Goal: Information Seeking & Learning: Learn about a topic

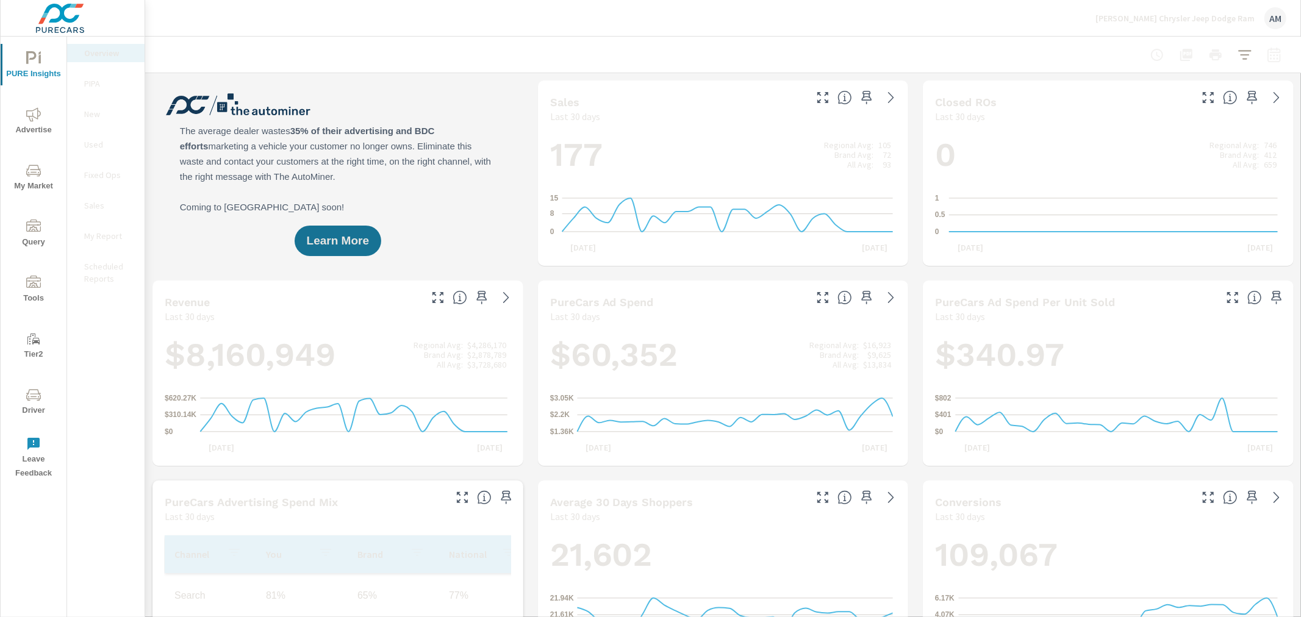
scroll to position [1, 0]
click at [28, 119] on icon "nav menu" at bounding box center [33, 114] width 15 height 15
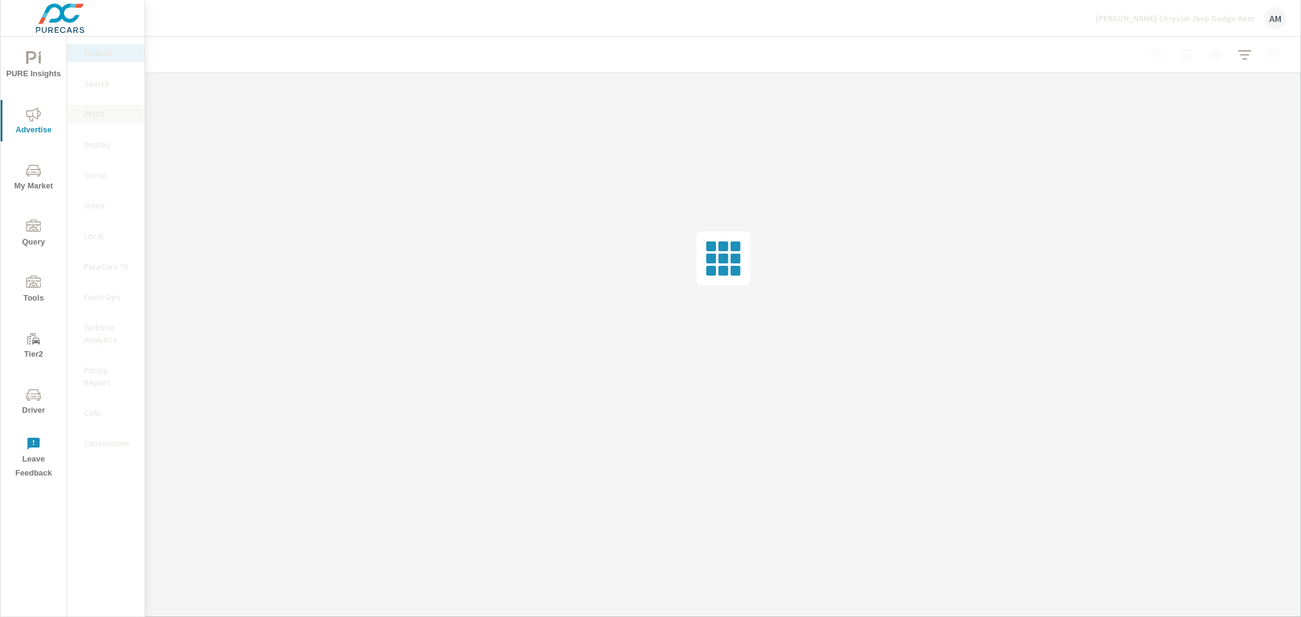
click at [93, 113] on p "PMAX" at bounding box center [109, 114] width 51 height 12
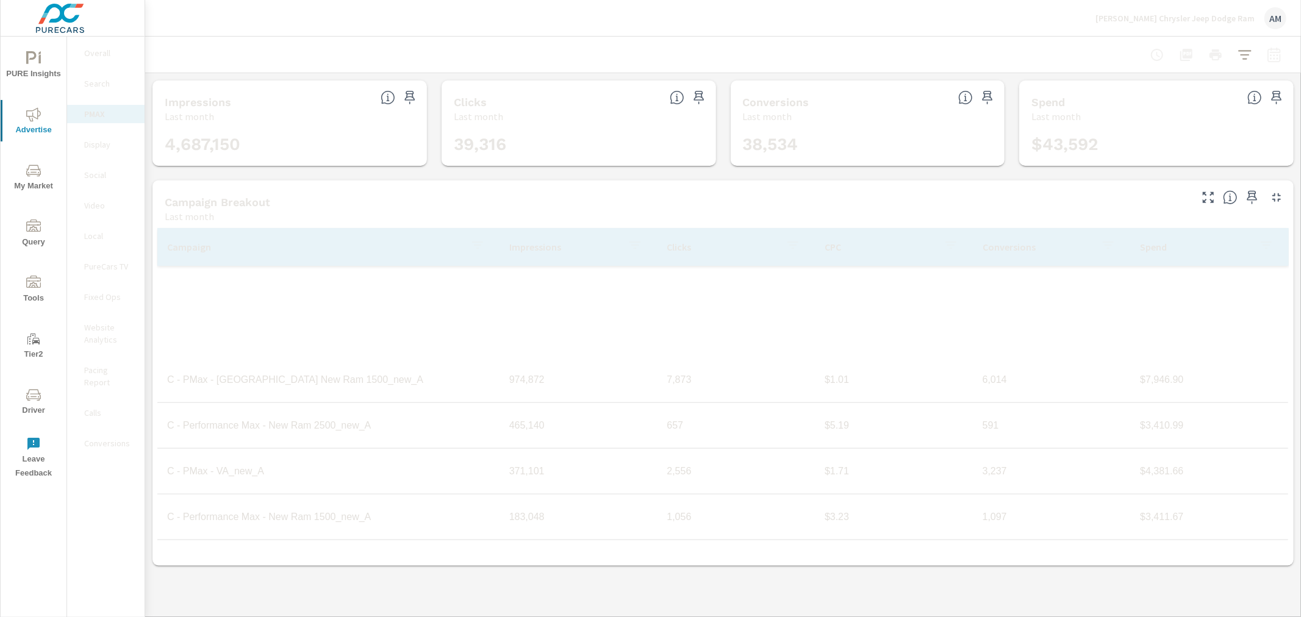
scroll to position [320, 0]
click at [1143, 248] on p "Spend" at bounding box center [1194, 247] width 109 height 12
click at [1270, 57] on icon "button" at bounding box center [1274, 55] width 15 height 15
click at [1199, 112] on select "Custom Yesterday Last week Last 7 days Last 14 days Last 30 days Last 45 days L…" at bounding box center [1177, 105] width 122 height 24
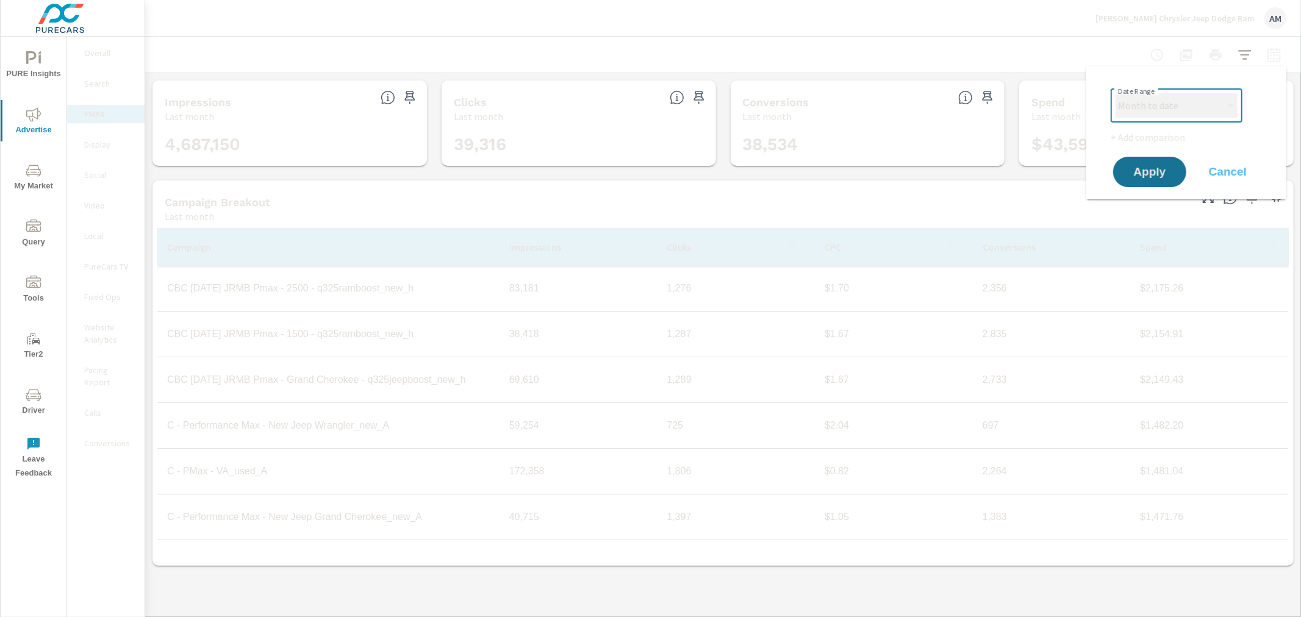
click at [1116, 93] on select "Custom Yesterday Last week Last 7 days Last 14 days Last 30 days Last 45 days L…" at bounding box center [1177, 105] width 122 height 24
select select "Month to date"
click at [1143, 178] on span "Apply" at bounding box center [1150, 173] width 50 height 12
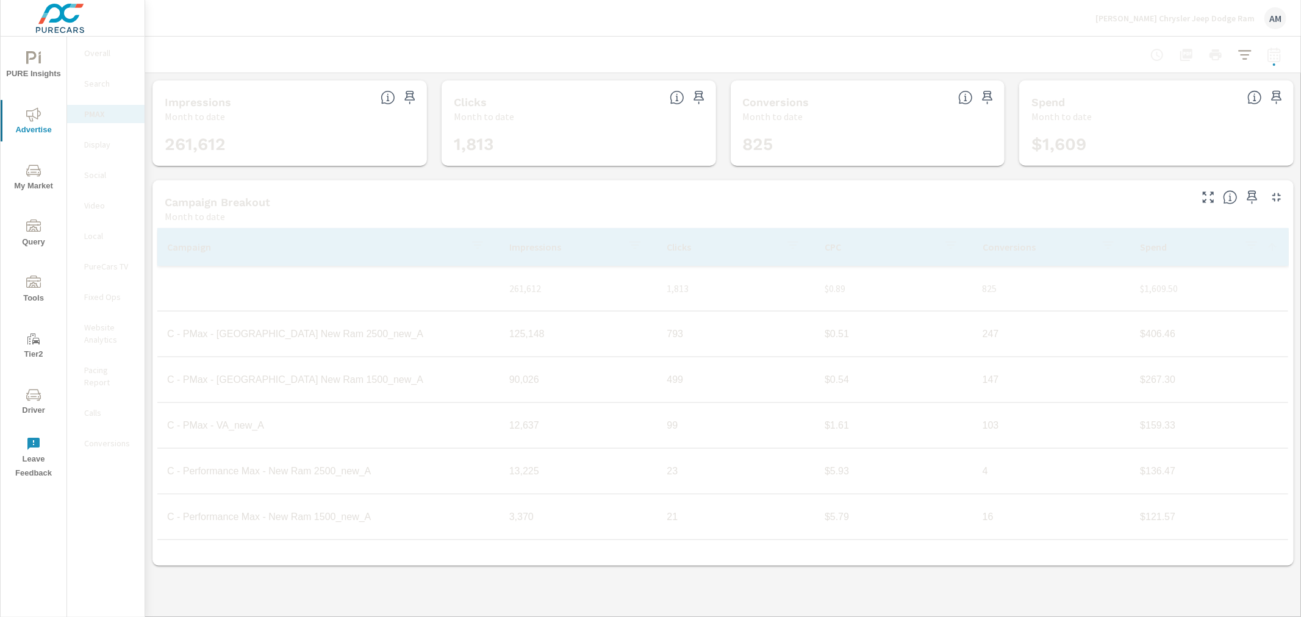
scroll to position [320, 0]
click at [1150, 249] on p "Spend" at bounding box center [1187, 247] width 95 height 12
click at [480, 192] on div "Campaign Breakout Month to date" at bounding box center [673, 202] width 1041 height 43
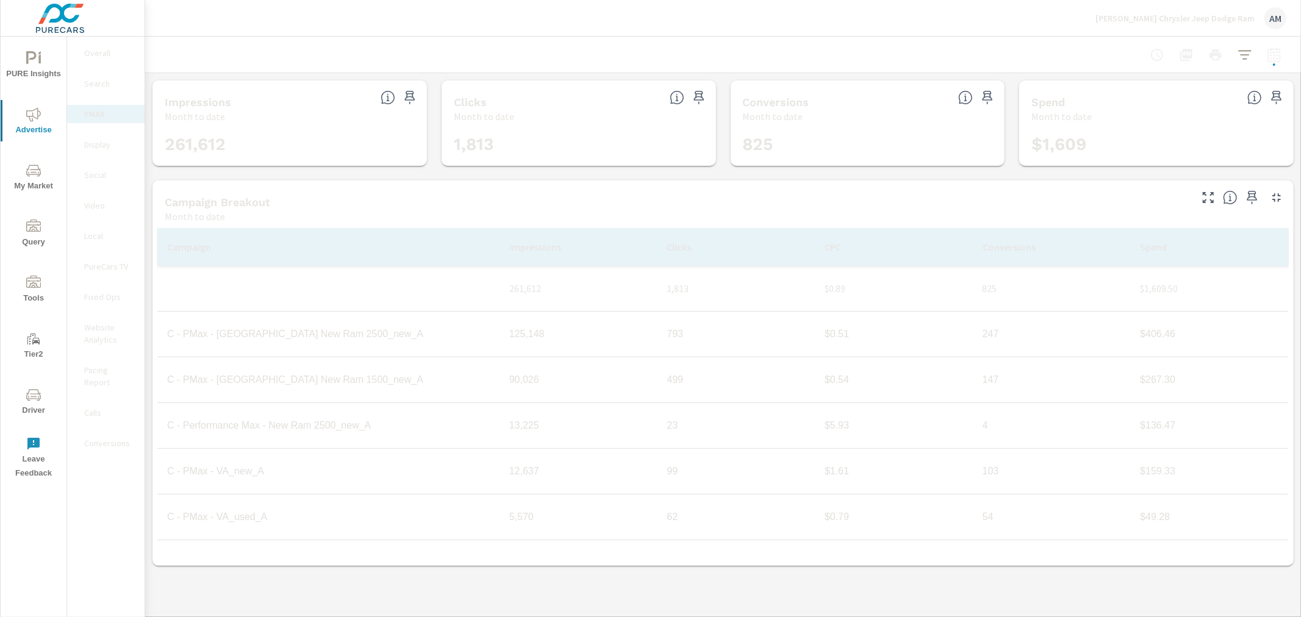
scroll to position [270, 0]
click at [1276, 45] on button "button" at bounding box center [1274, 55] width 24 height 24
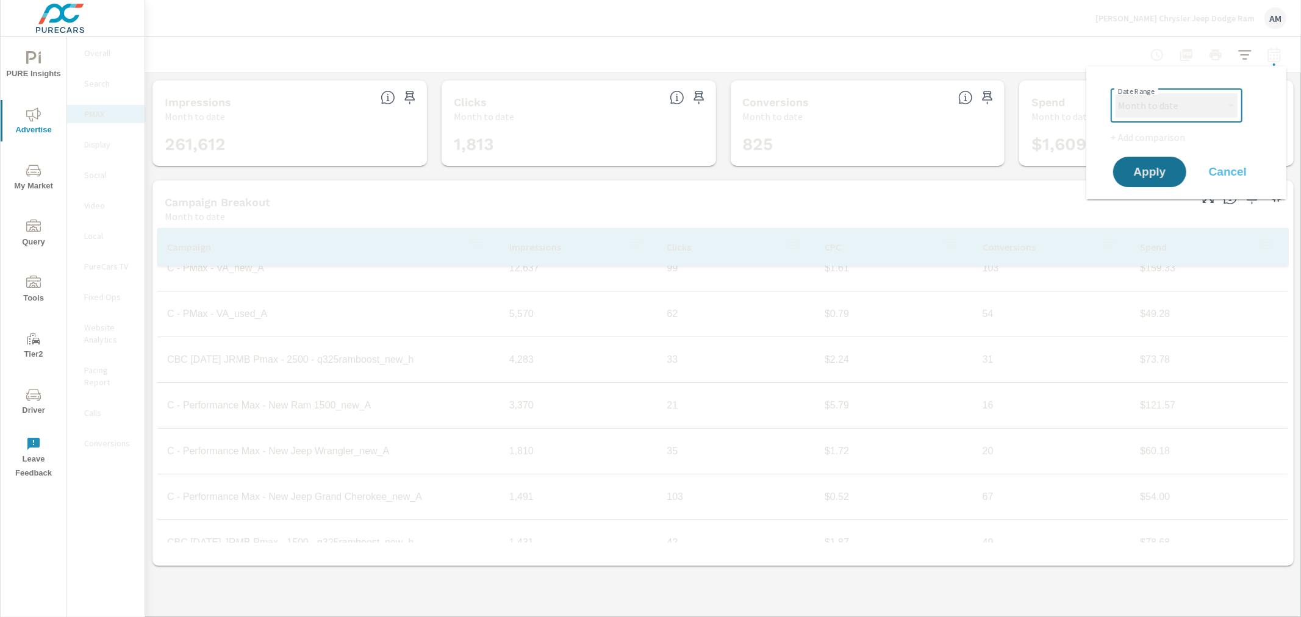
click at [1205, 108] on select "Custom Yesterday Last week Last 7 days Last 14 days Last 30 days Last 45 days L…" at bounding box center [1177, 105] width 122 height 24
click at [1116, 93] on select "Custom Yesterday Last week Last 7 days Last 14 days Last 30 days Last 45 days L…" at bounding box center [1177, 105] width 122 height 24
select select "Last month"
click at [1132, 167] on span "Apply" at bounding box center [1150, 173] width 50 height 12
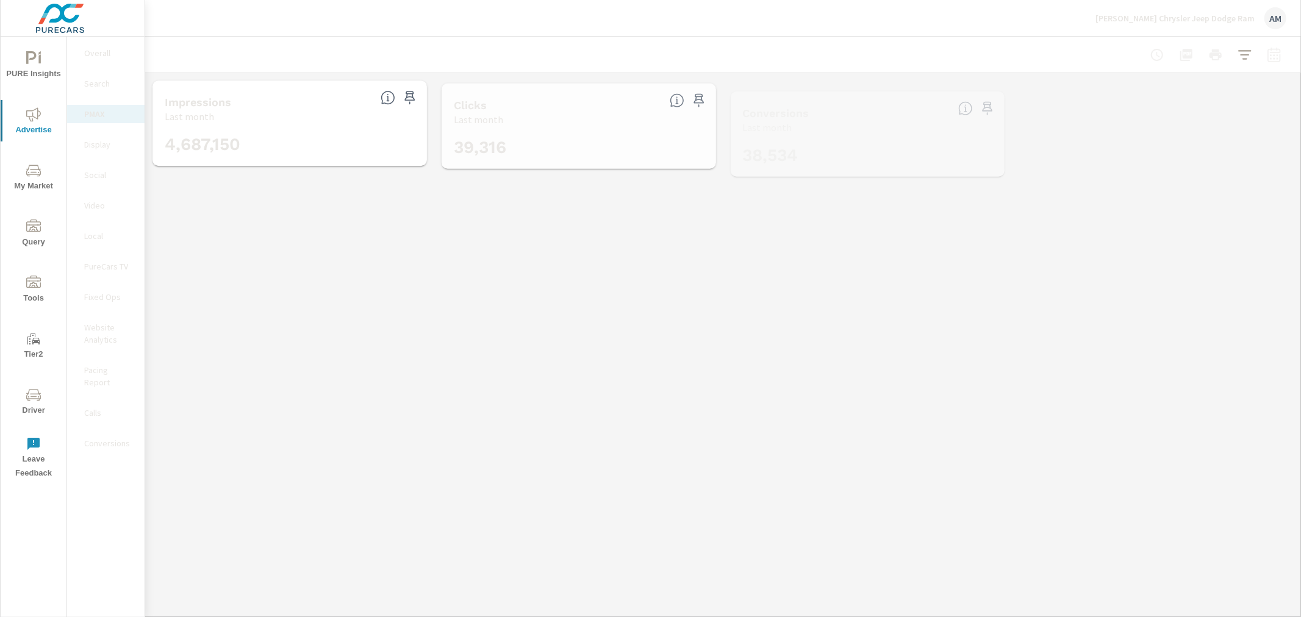
scroll to position [183, 0]
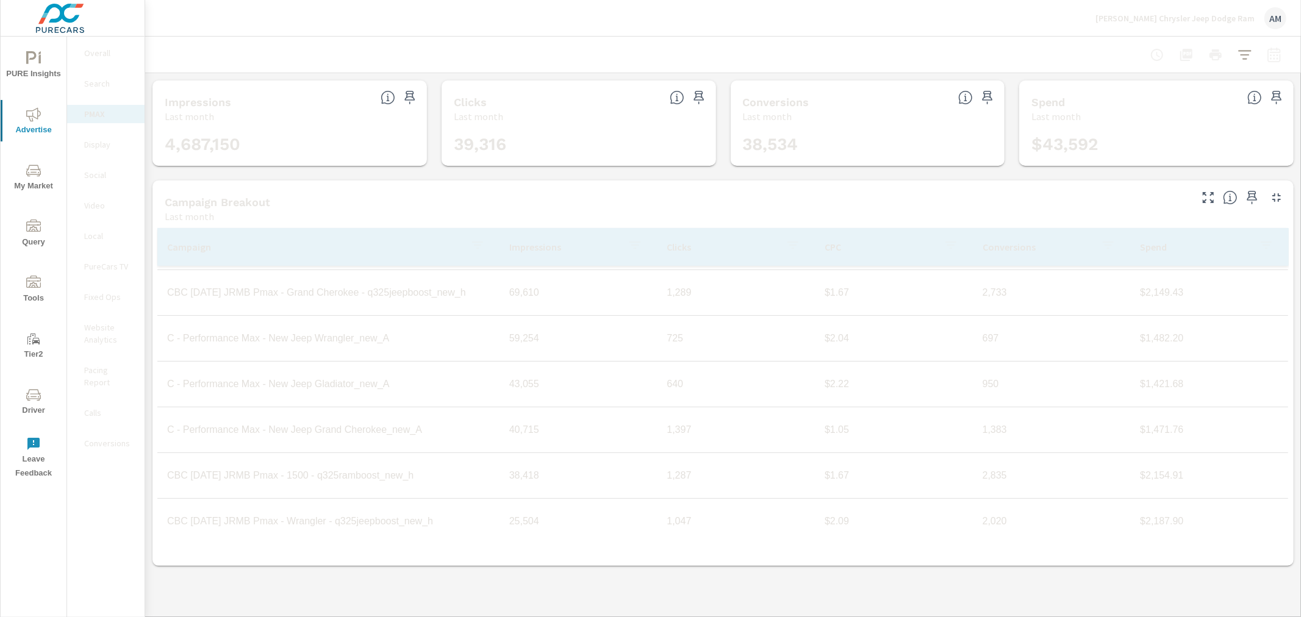
scroll to position [364, 0]
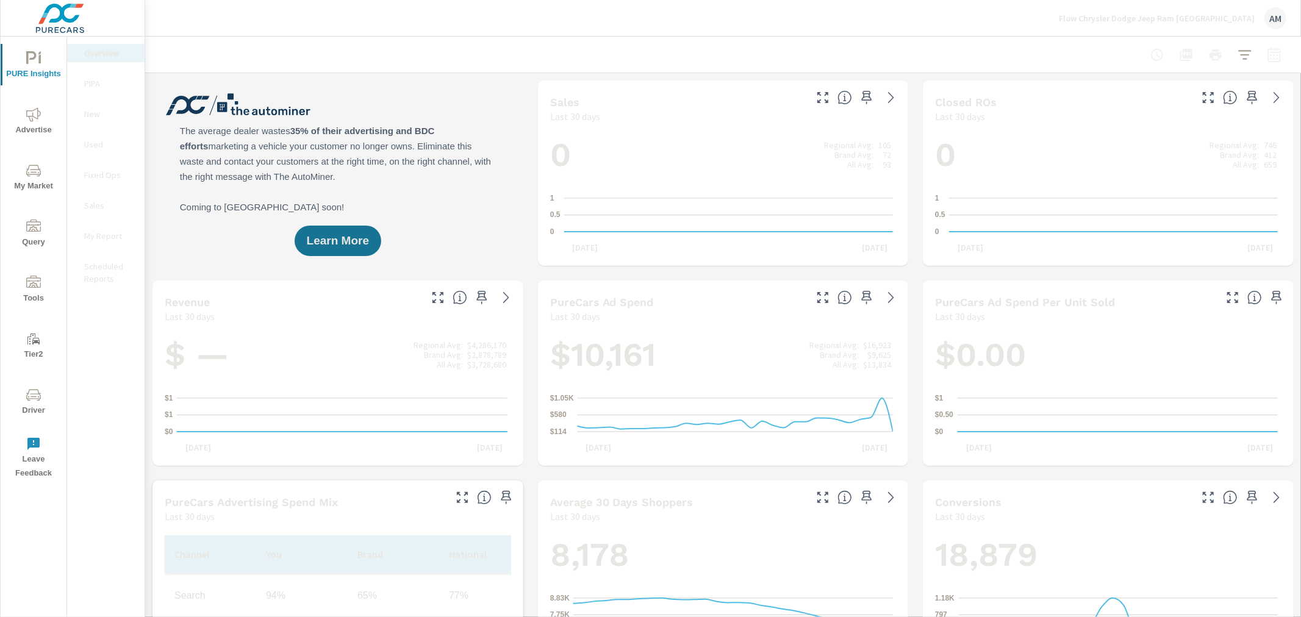
scroll to position [1, 0]
click at [37, 122] on span "Advertise" at bounding box center [33, 122] width 59 height 30
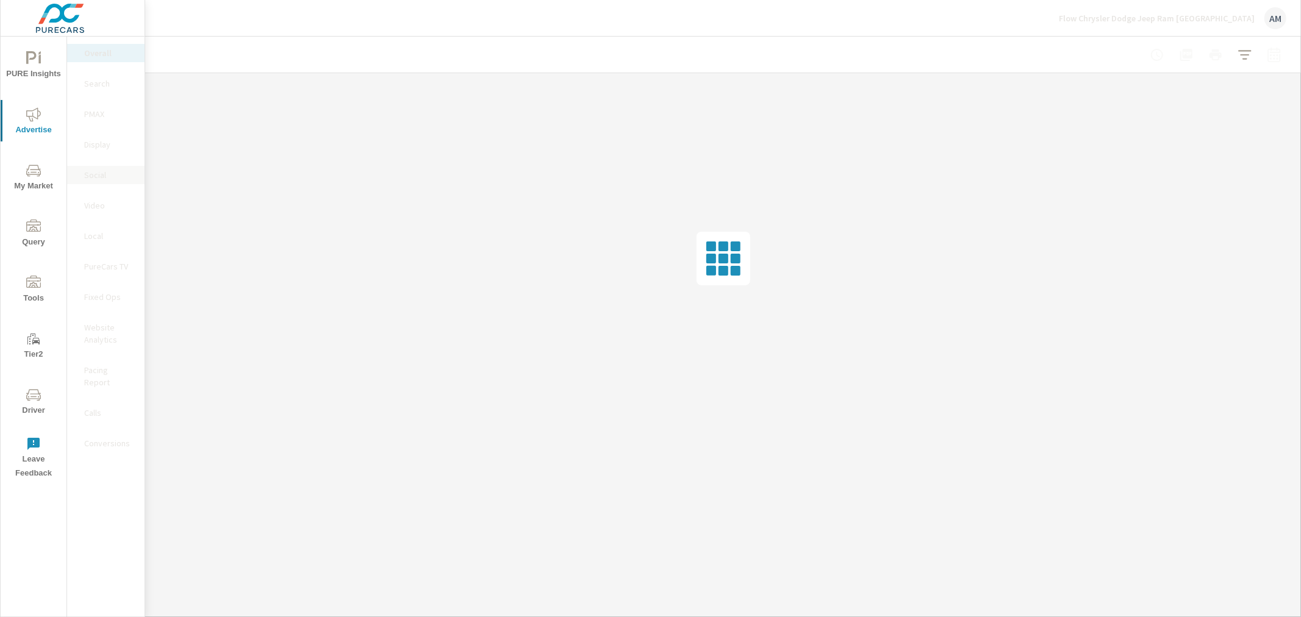
click at [95, 181] on div "Social" at bounding box center [105, 175] width 77 height 18
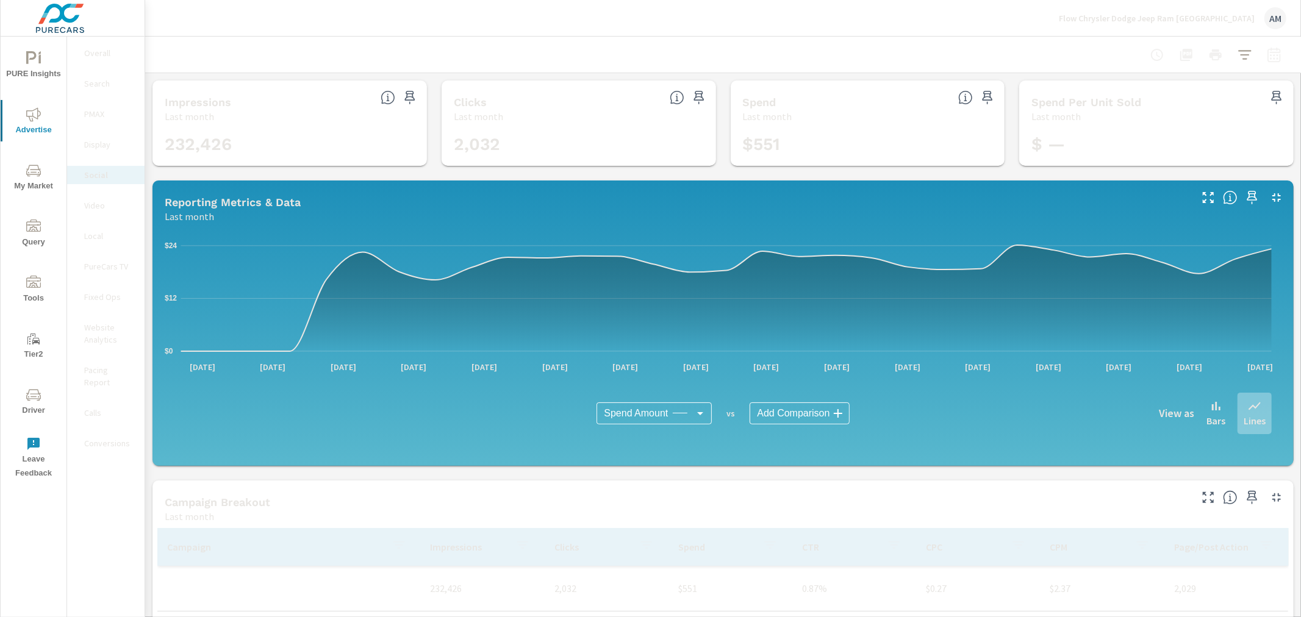
click at [96, 437] on p "Conversions" at bounding box center [109, 443] width 51 height 12
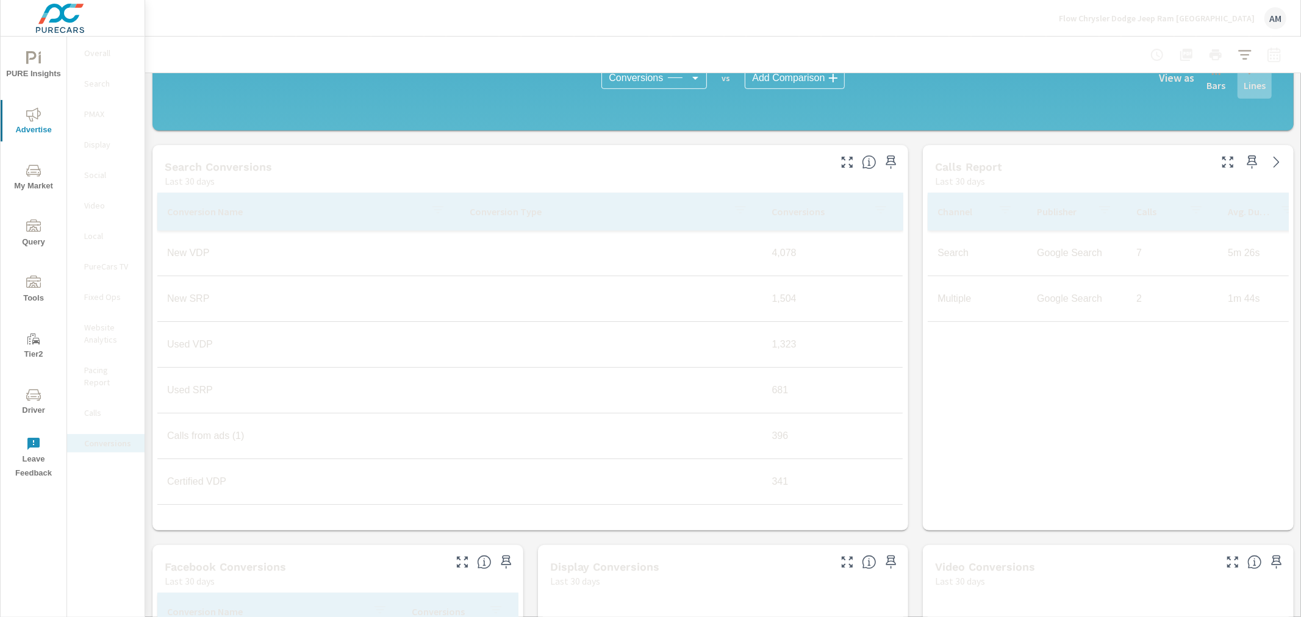
scroll to position [610, 0]
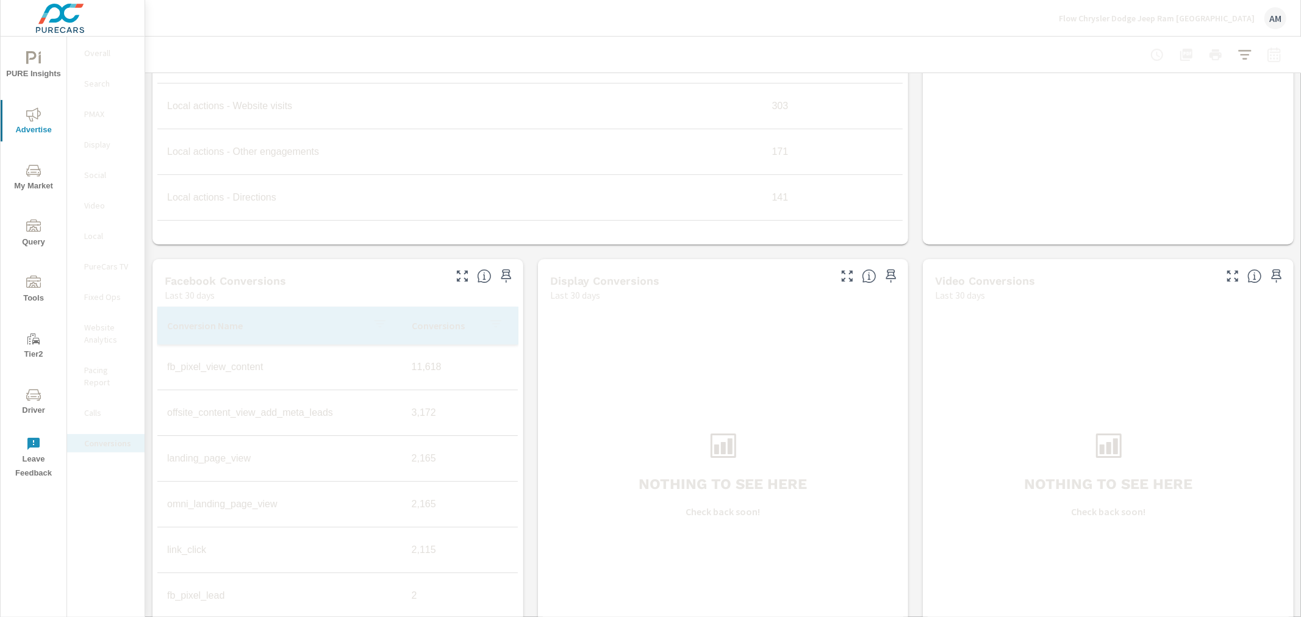
scroll to position [756, 0]
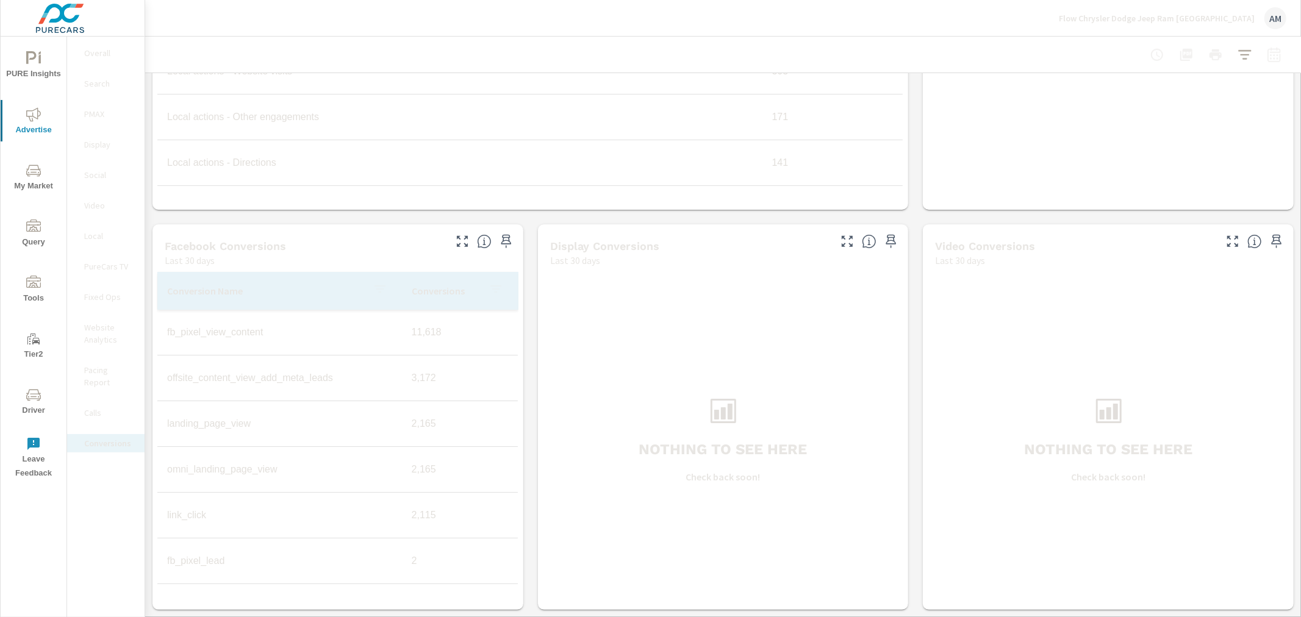
click at [434, 289] on p "Conversions" at bounding box center [445, 291] width 67 height 12
click at [417, 290] on p "Conversions" at bounding box center [438, 291] width 52 height 12
click at [1267, 57] on icon "button" at bounding box center [1274, 55] width 15 height 15
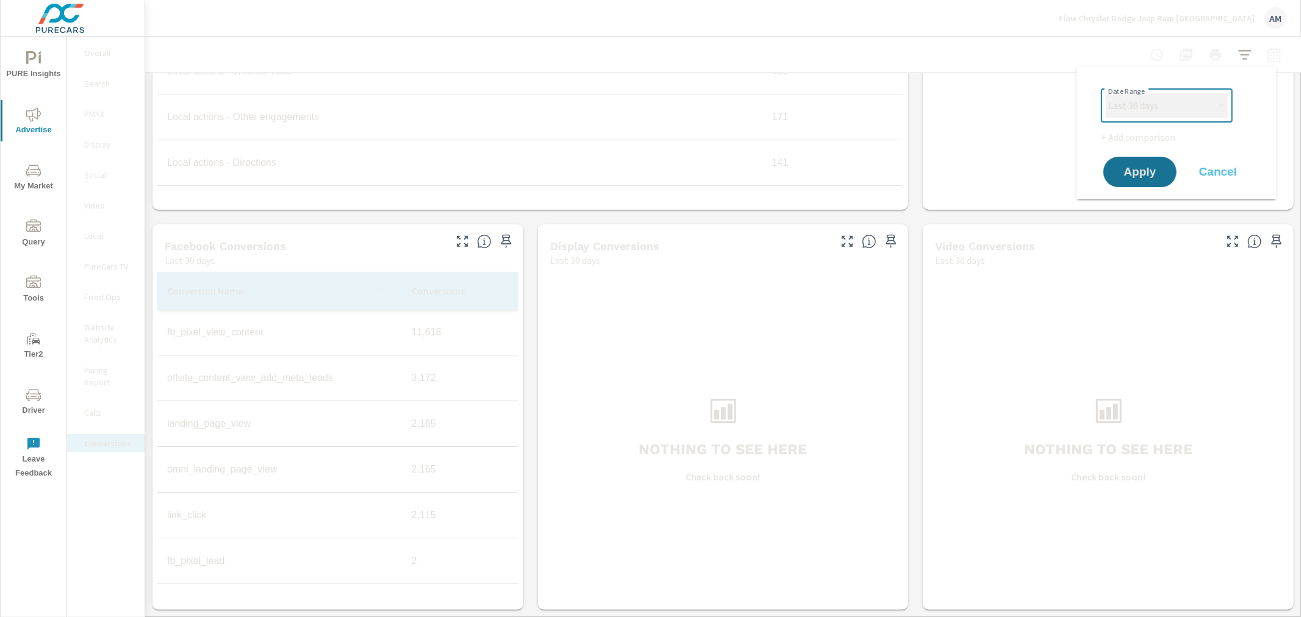
click at [1200, 107] on select "Custom Yesterday Last week Last 7 days Last 14 days Last 30 days Last 45 days L…" at bounding box center [1167, 105] width 122 height 24
click at [1106, 93] on select "Custom Yesterday Last week Last 7 days Last 14 days Last 30 days Last 45 days L…" at bounding box center [1167, 105] width 122 height 24
select select "Last month"
click at [1144, 171] on span "Apply" at bounding box center [1140, 173] width 50 height 12
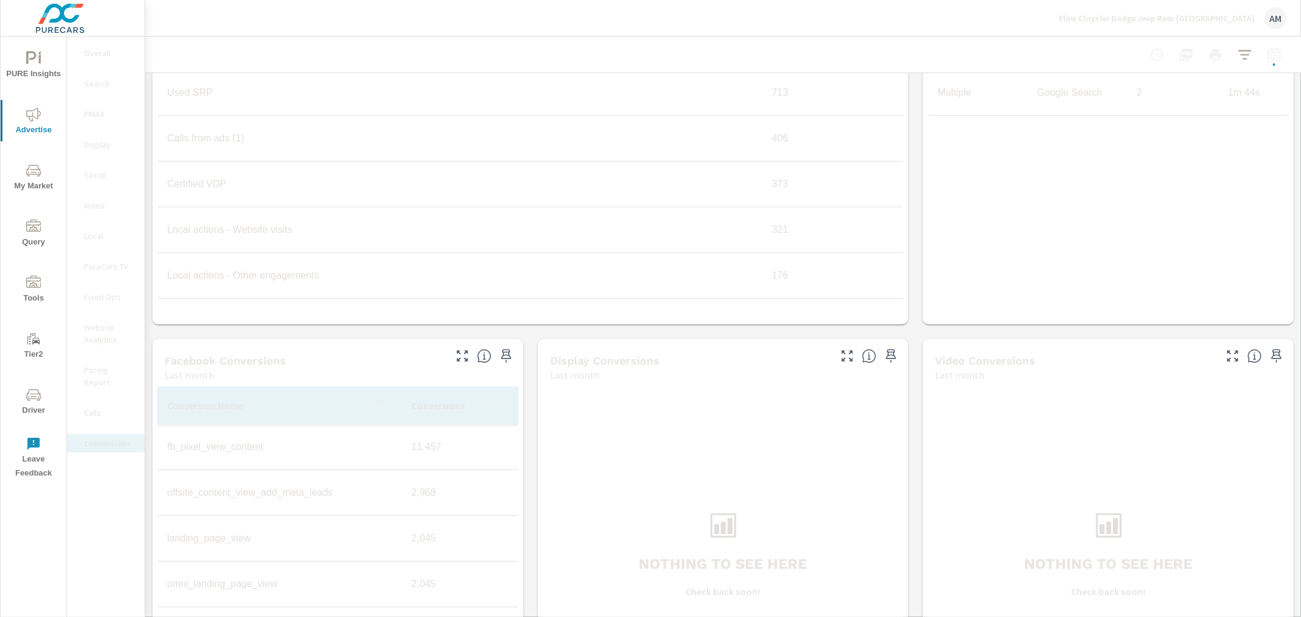
scroll to position [745, 0]
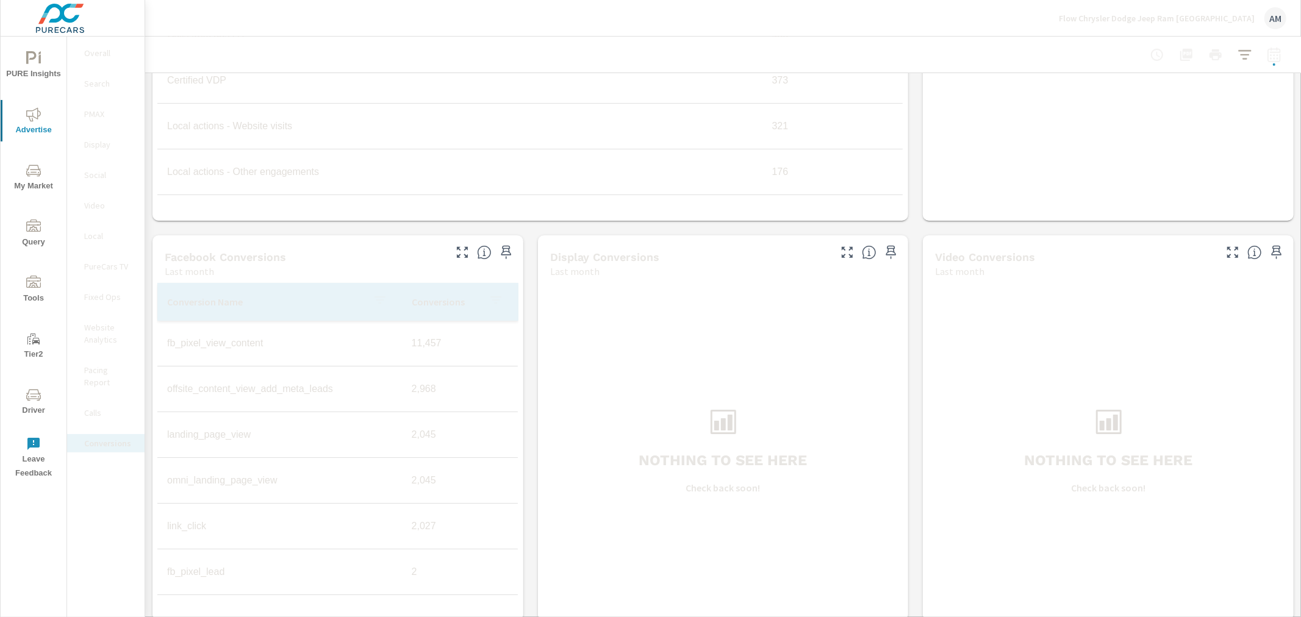
click at [429, 300] on p "Conversions" at bounding box center [445, 302] width 67 height 12
click at [419, 300] on p "Conversions" at bounding box center [438, 302] width 52 height 12
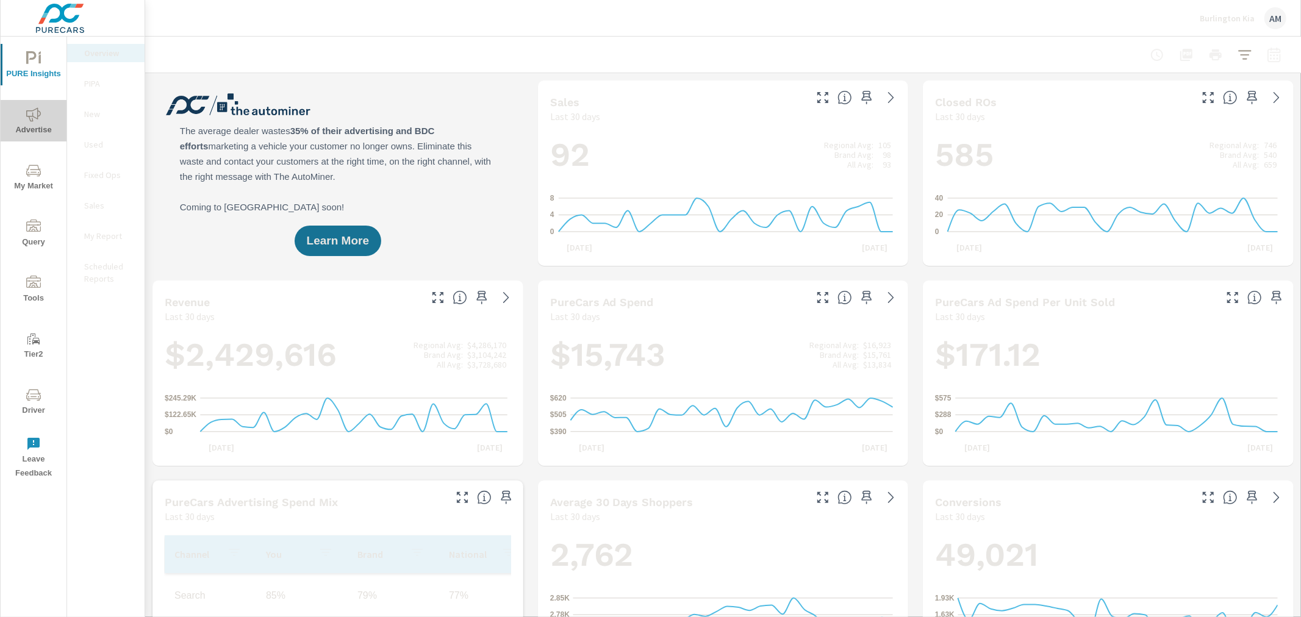
click at [38, 114] on icon "nav menu" at bounding box center [33, 114] width 15 height 14
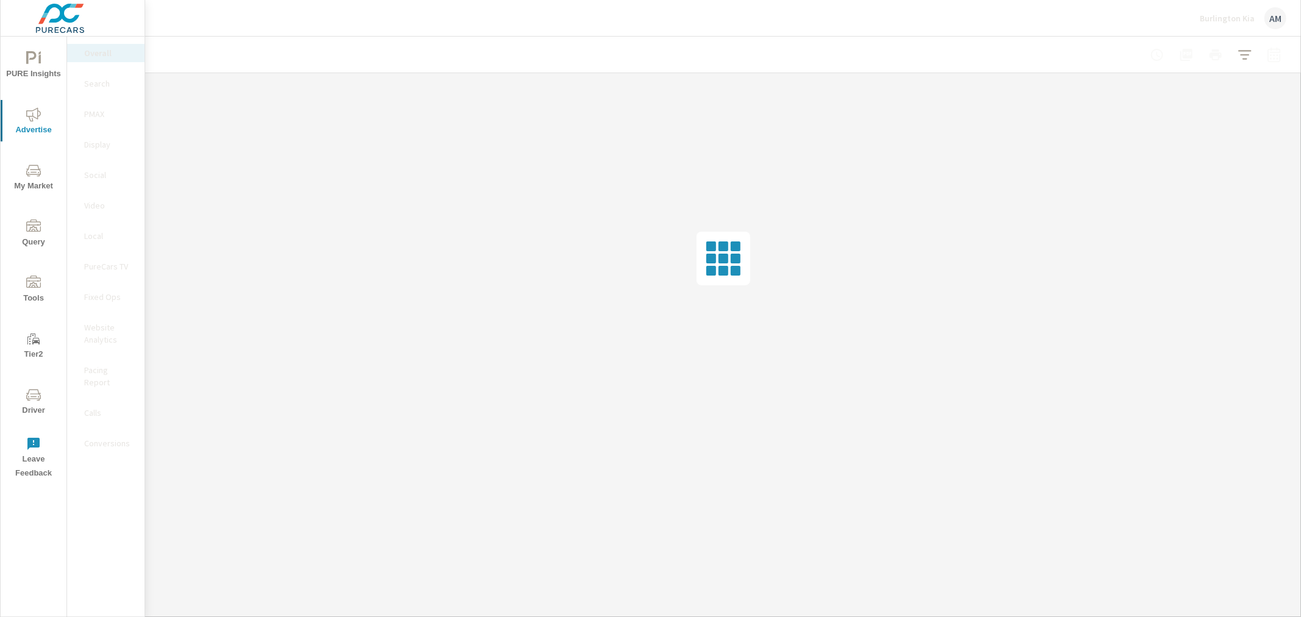
click at [98, 175] on p "Social" at bounding box center [109, 175] width 51 height 12
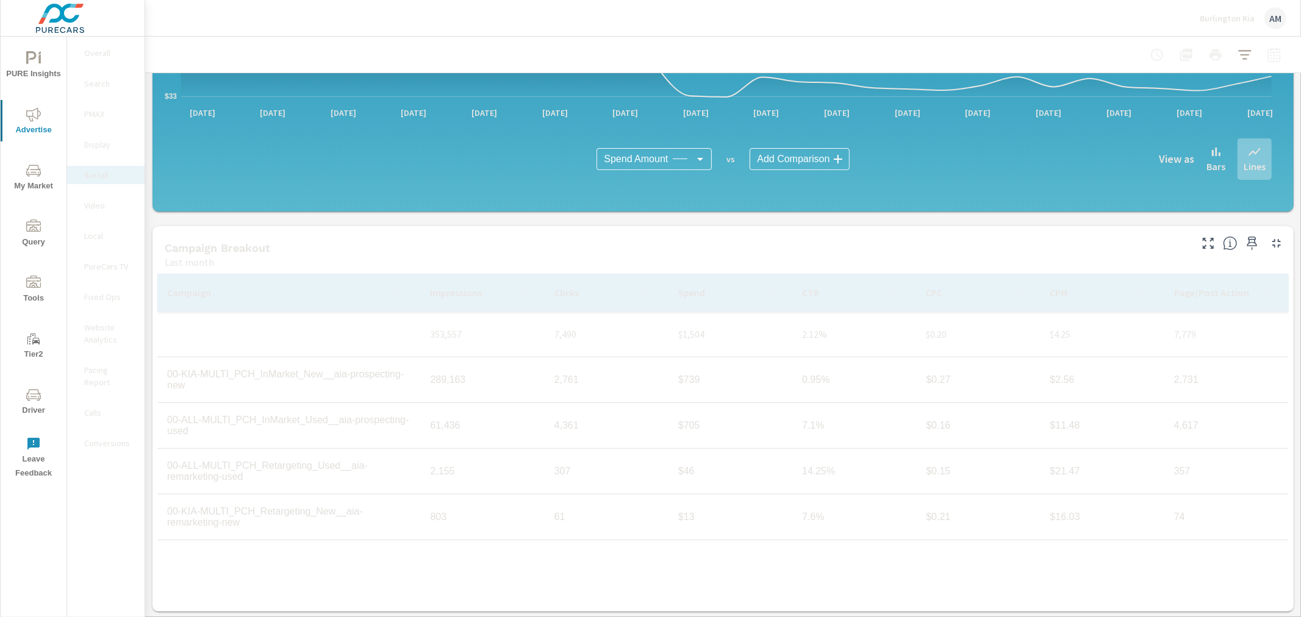
scroll to position [256, 0]
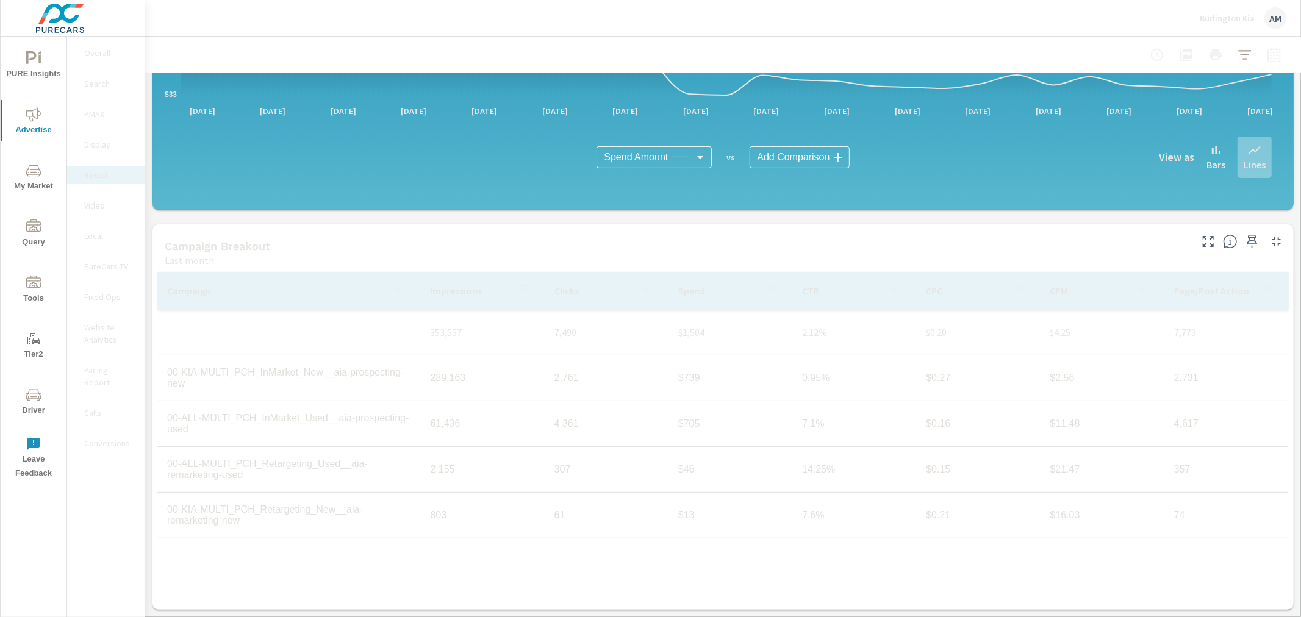
click at [89, 407] on p "Calls" at bounding box center [109, 413] width 51 height 12
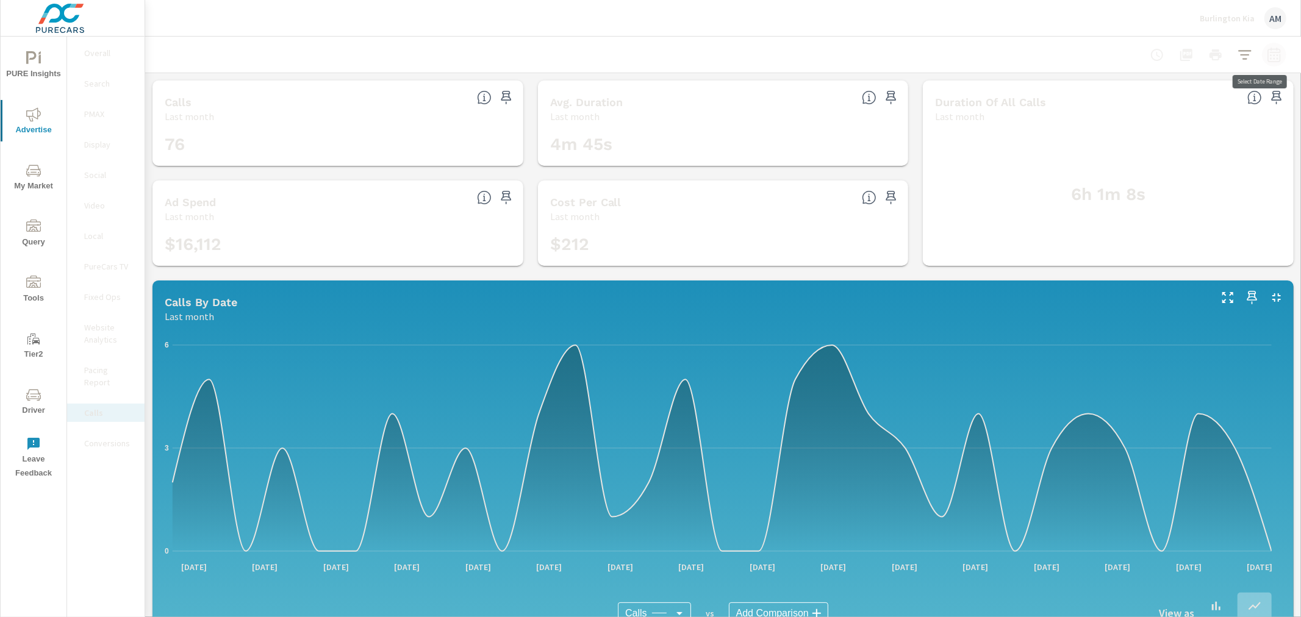
click at [1267, 58] on icon "button" at bounding box center [1274, 55] width 15 height 15
select select "Last month"
click at [900, 67] on div at bounding box center [723, 55] width 1127 height 36
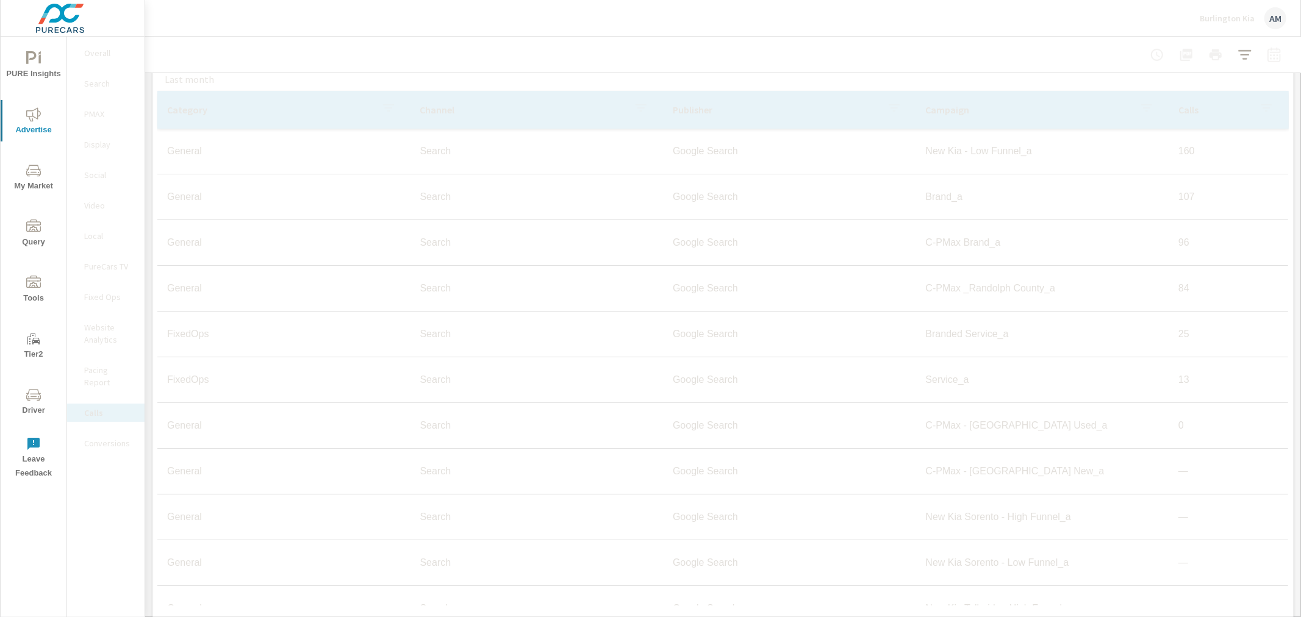
scroll to position [656, 0]
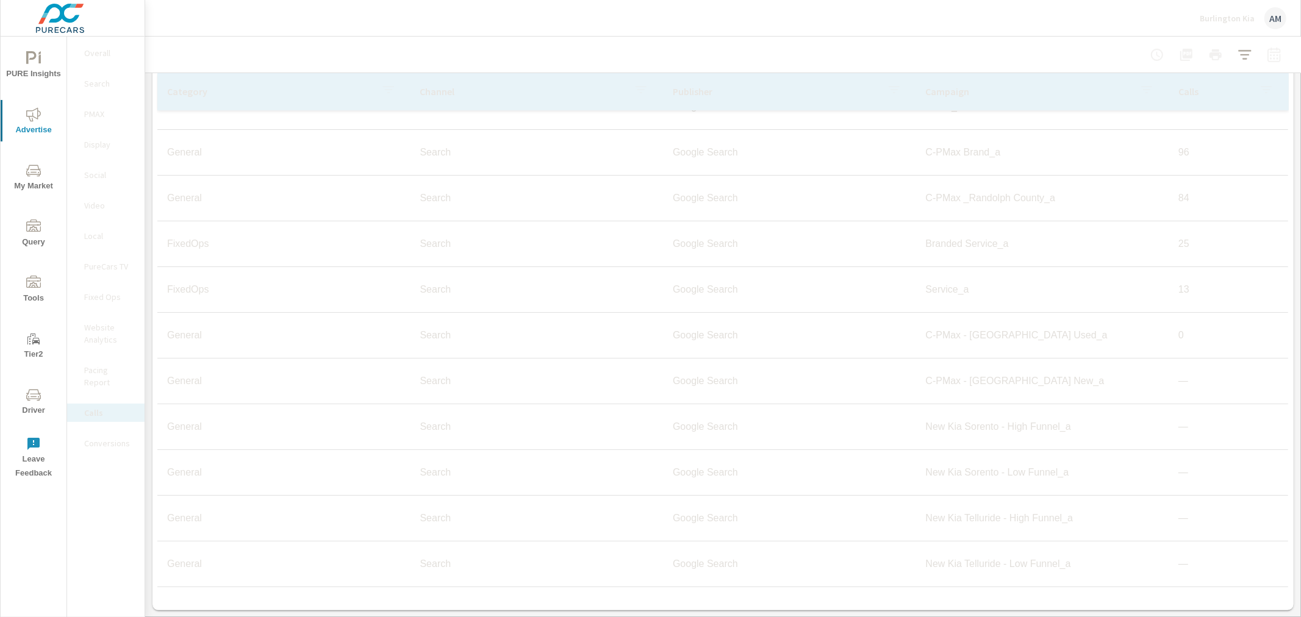
scroll to position [5, 0]
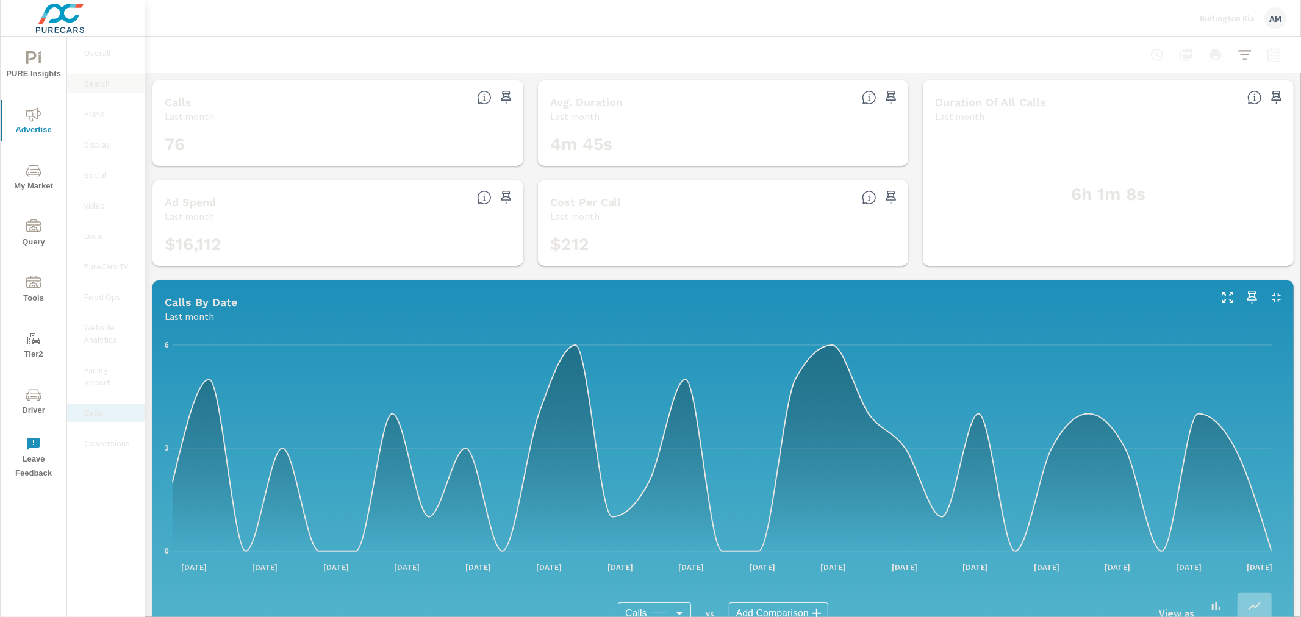
click at [92, 76] on div "Search" at bounding box center [105, 83] width 77 height 18
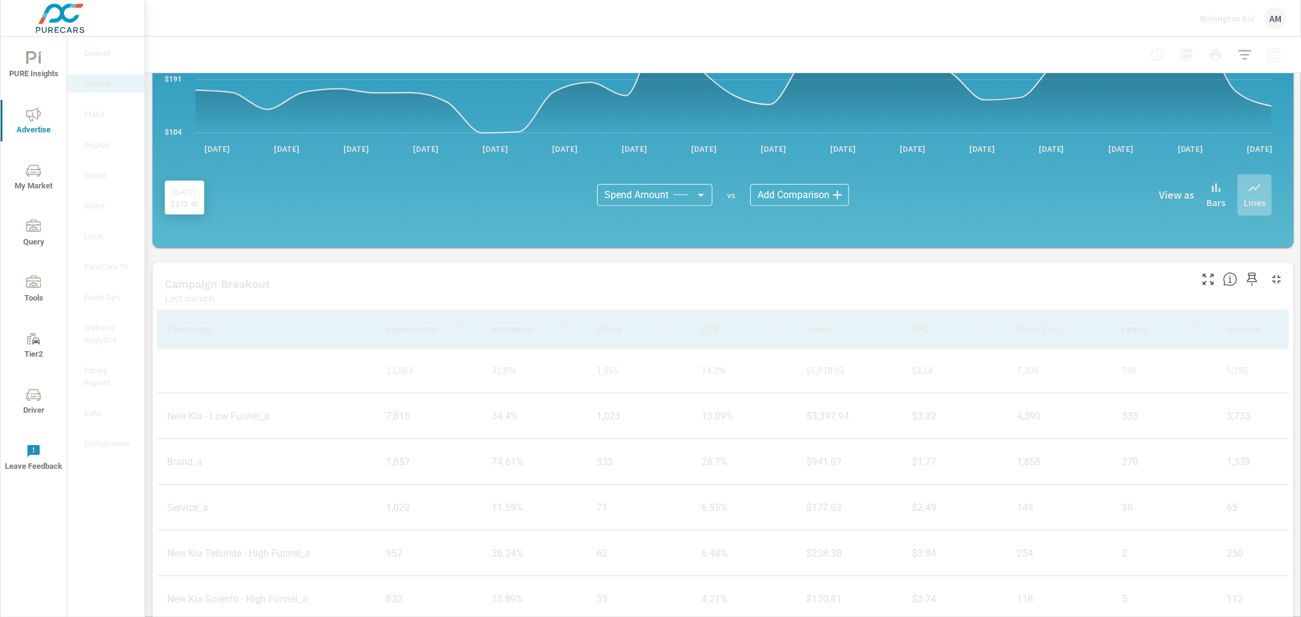
scroll to position [745, 0]
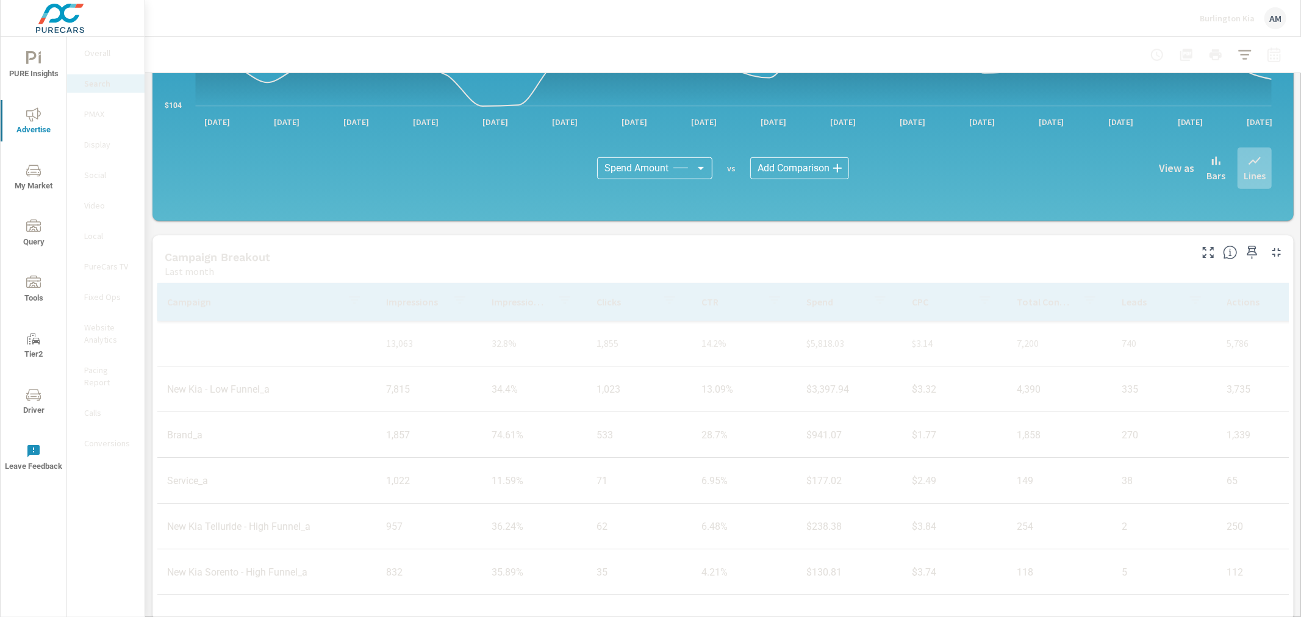
click at [110, 437] on p "Conversions" at bounding box center [109, 443] width 51 height 12
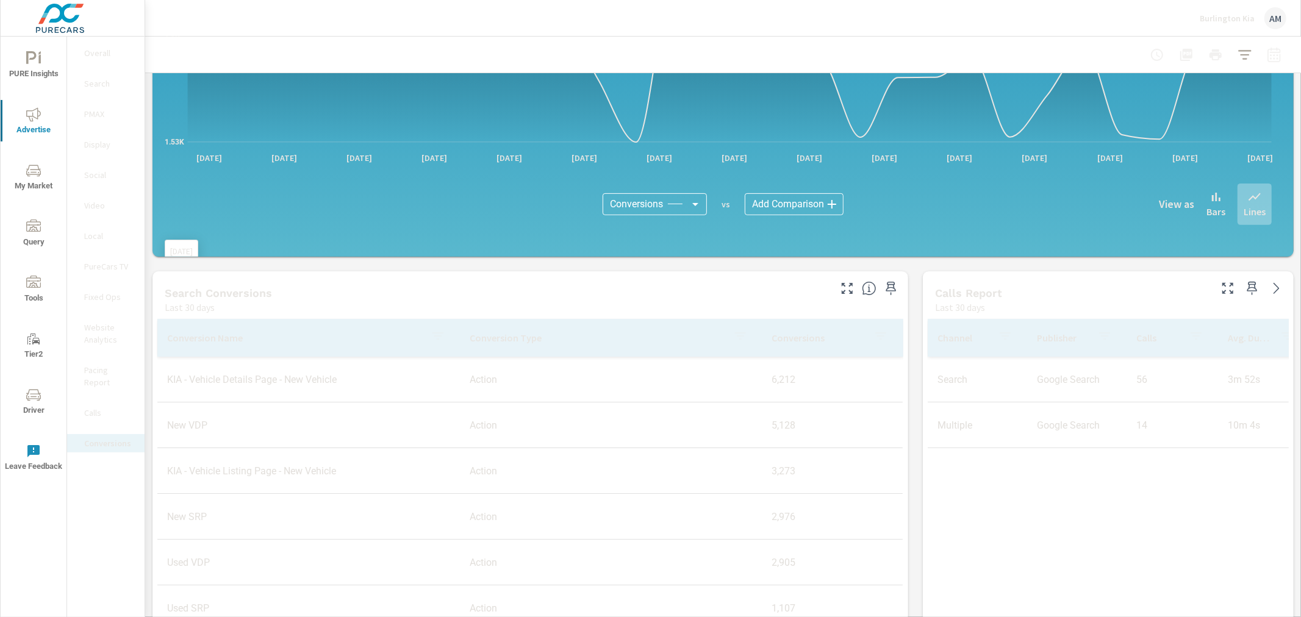
scroll to position [406, 0]
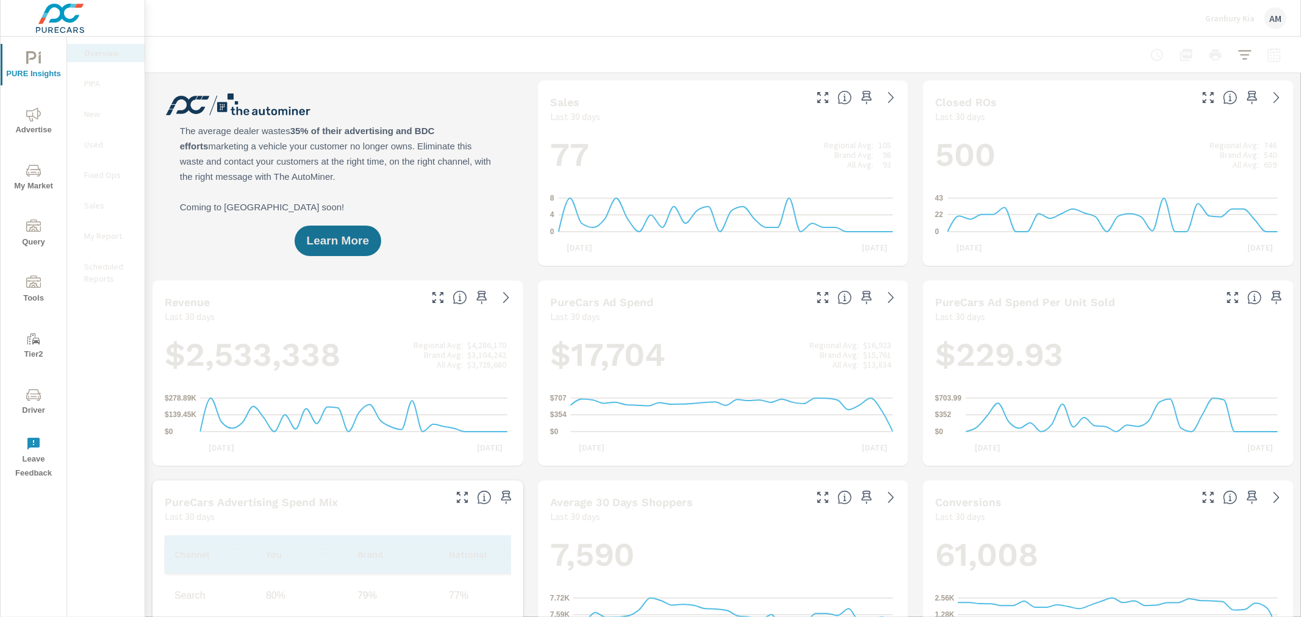
scroll to position [1, 0]
click at [29, 404] on span "Driver" at bounding box center [33, 403] width 59 height 30
